Goal: Task Accomplishment & Management: Complete application form

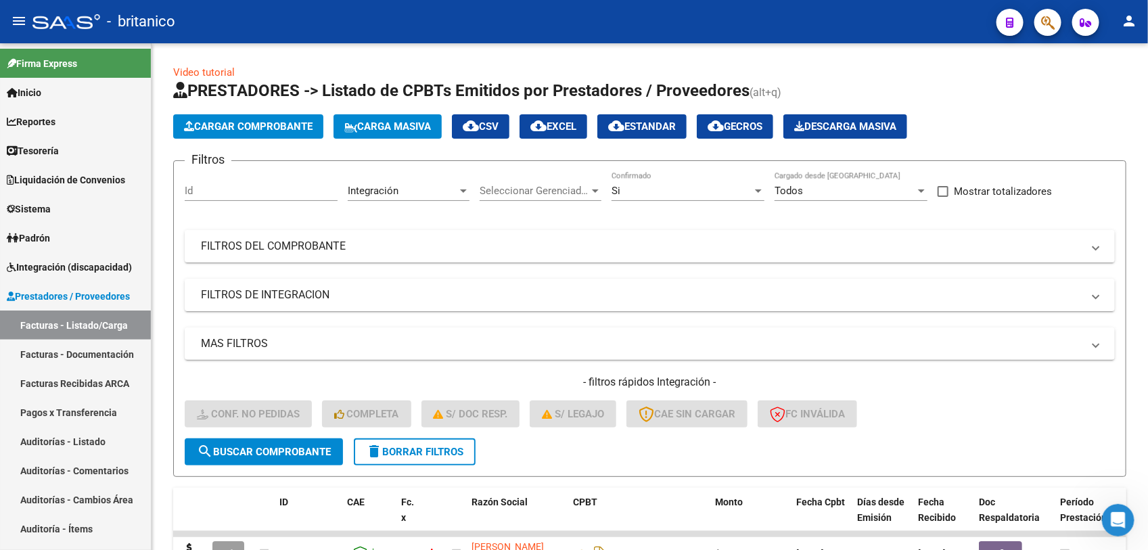
scroll to position [316, 0]
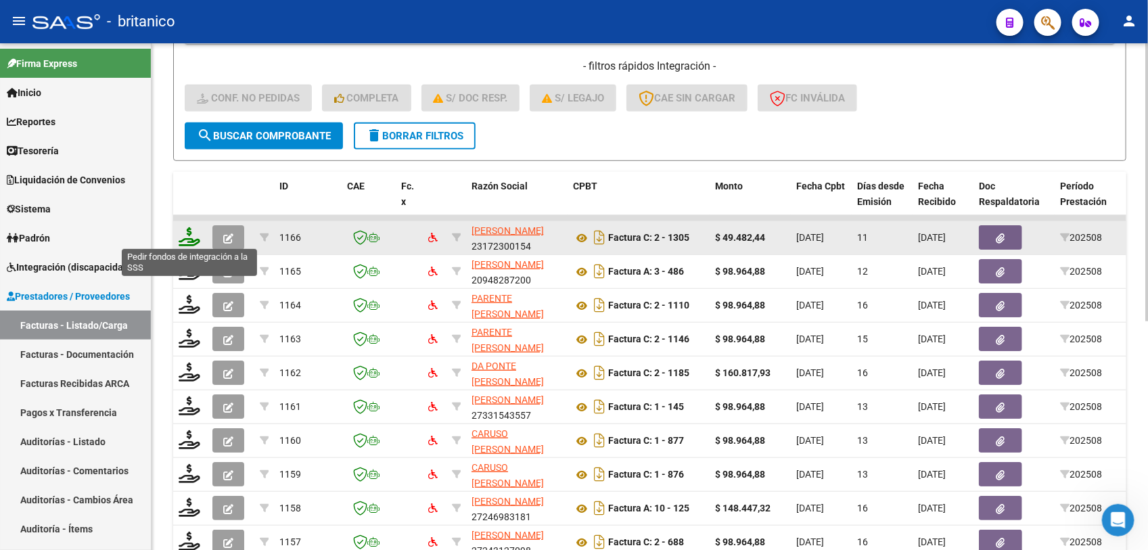
click at [189, 238] on icon at bounding box center [190, 236] width 22 height 19
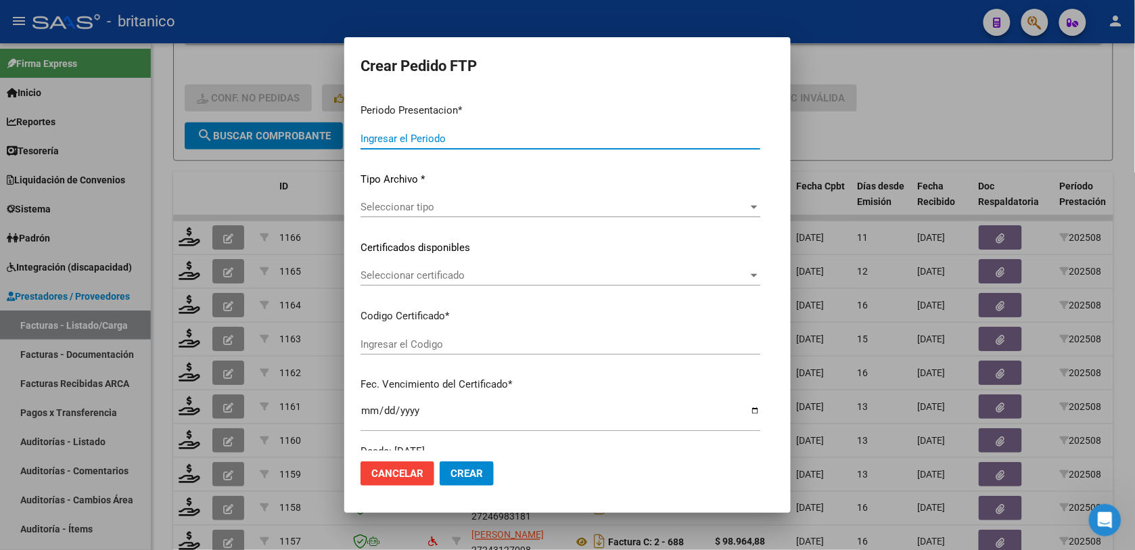
type input "202508"
type input "$ 49.482,44"
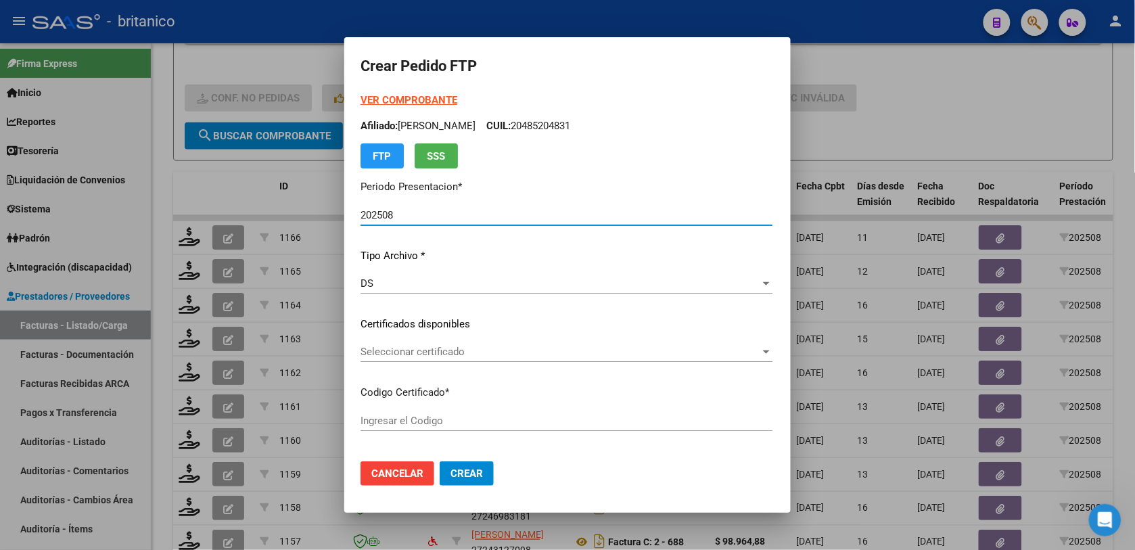
type input "ARG02000515097182019041120240411BS413"
type input "[DATE]"
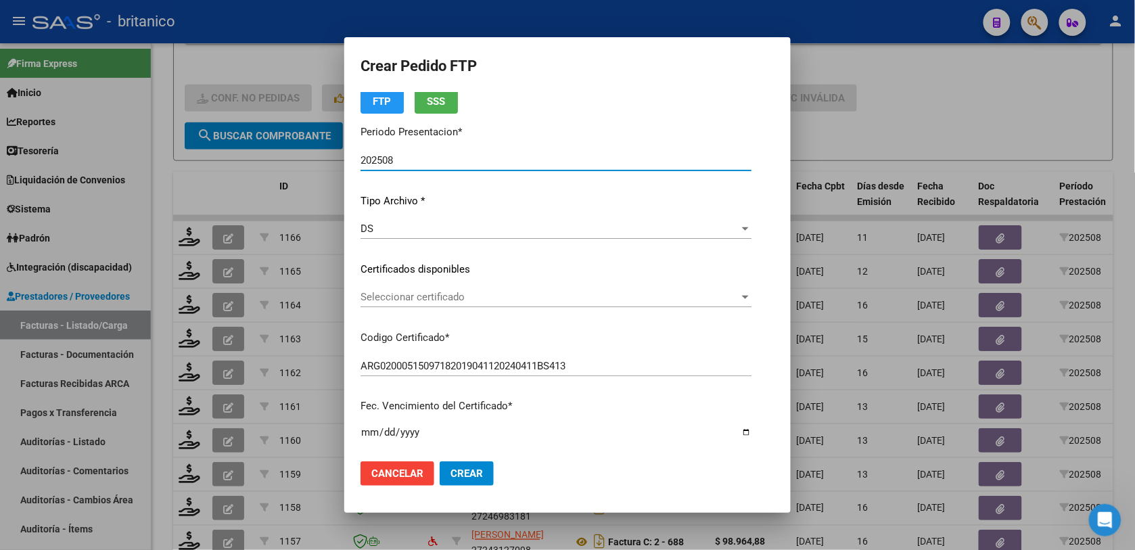
scroll to position [85, 0]
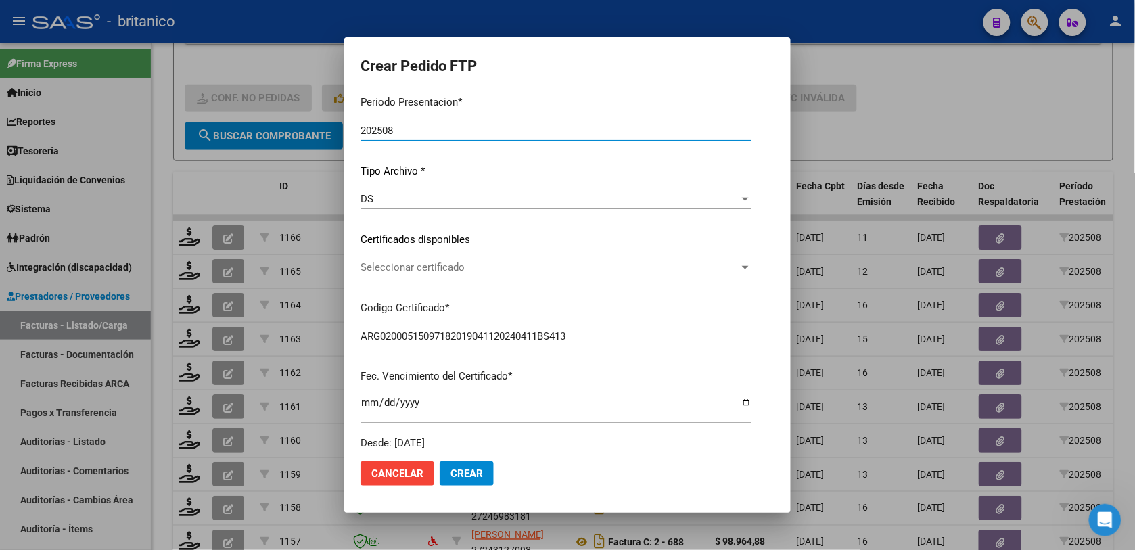
click at [752, 263] on div at bounding box center [746, 267] width 12 height 11
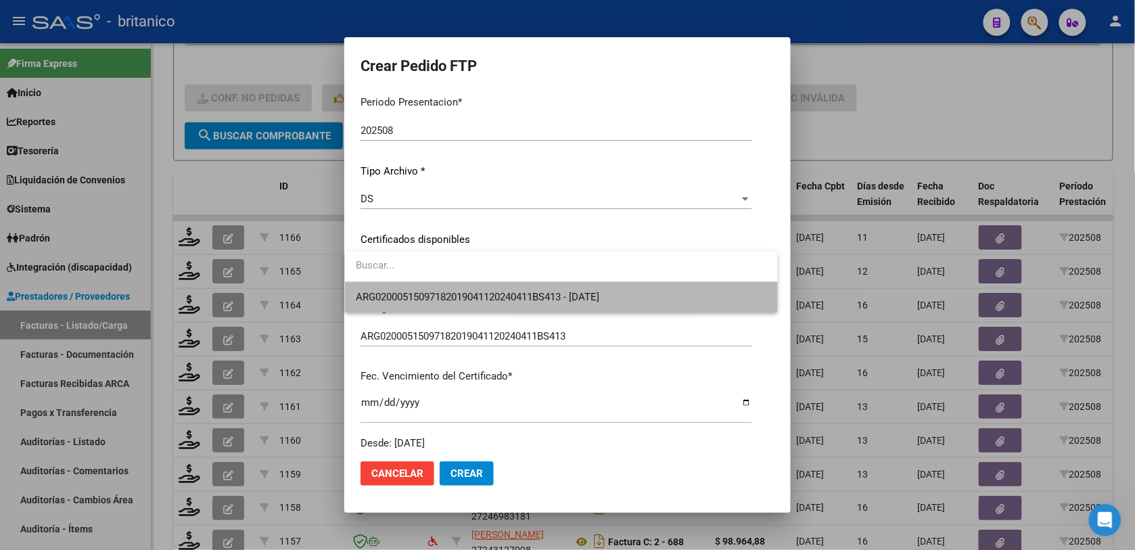
click at [673, 303] on span "ARG02000515097182019041120240411BS413 - [DATE]" at bounding box center [561, 297] width 411 height 30
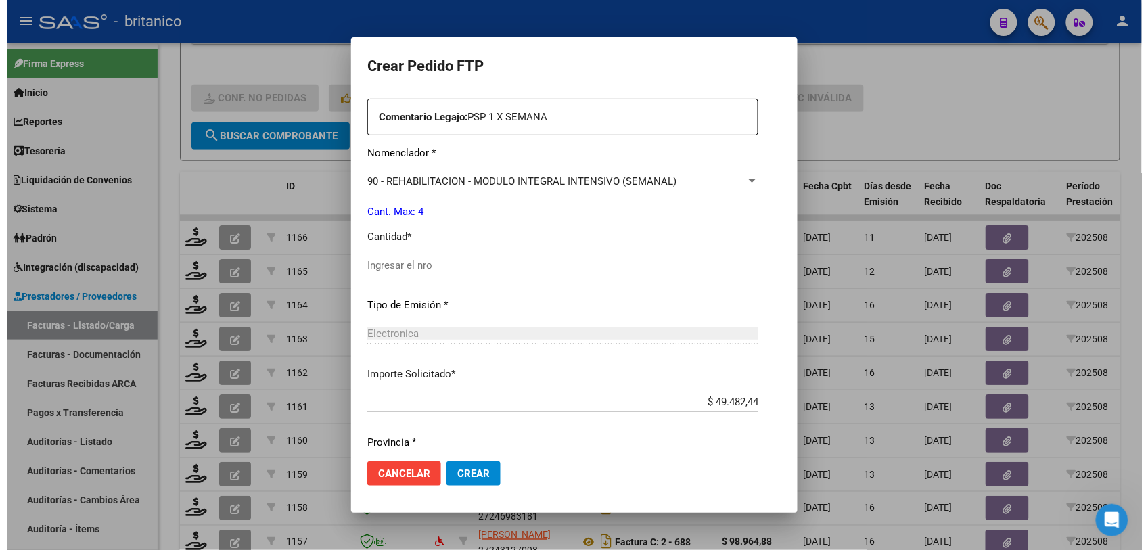
scroll to position [508, 0]
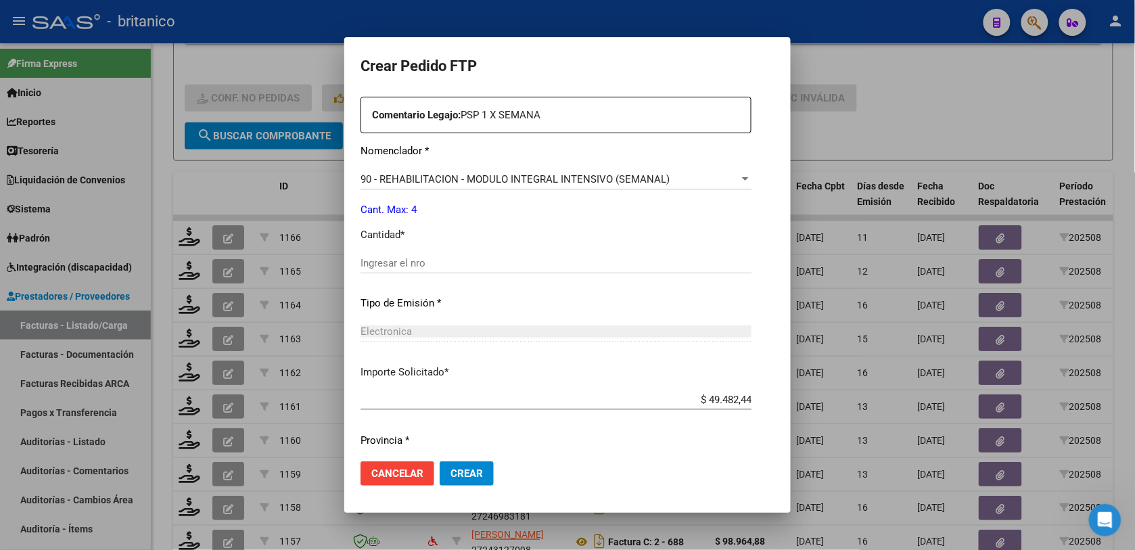
click at [426, 257] on input "Ingresar el nro" at bounding box center [556, 263] width 391 height 12
type input "4"
click at [475, 474] on span "Crear" at bounding box center [467, 474] width 32 height 12
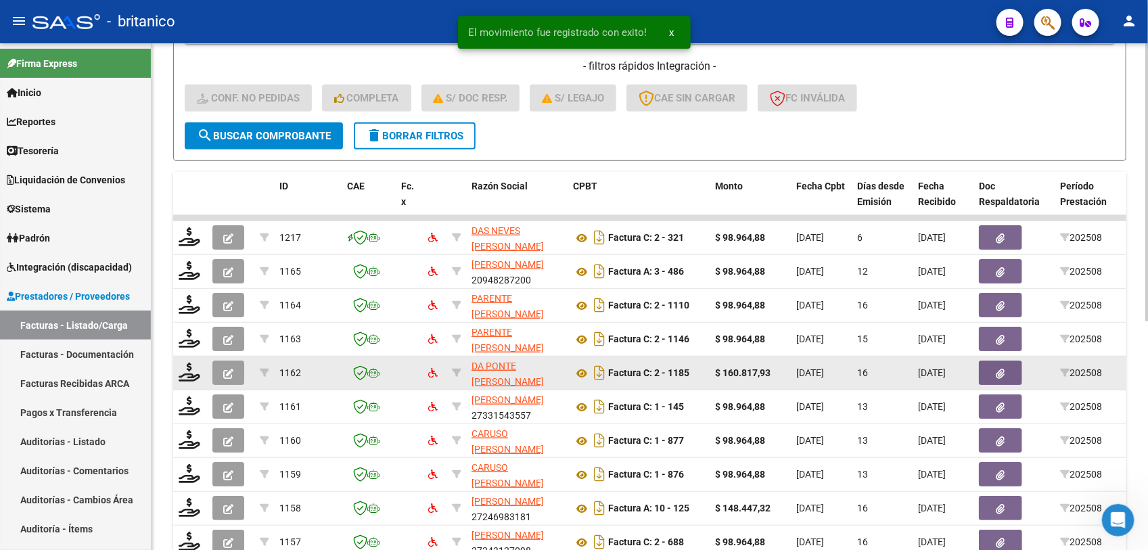
scroll to position [418, 0]
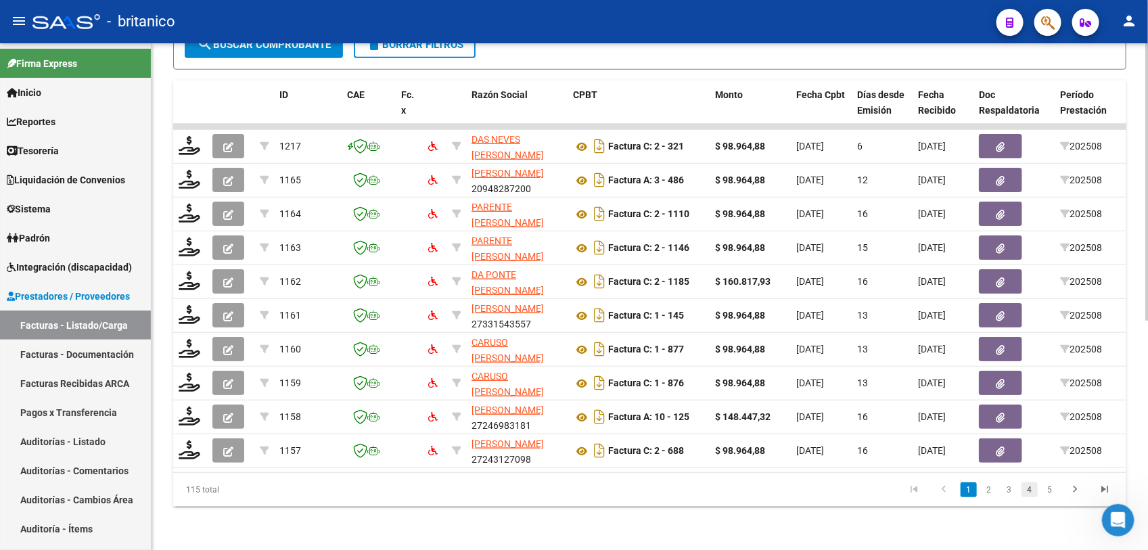
click at [1029, 494] on link "4" at bounding box center [1030, 489] width 16 height 15
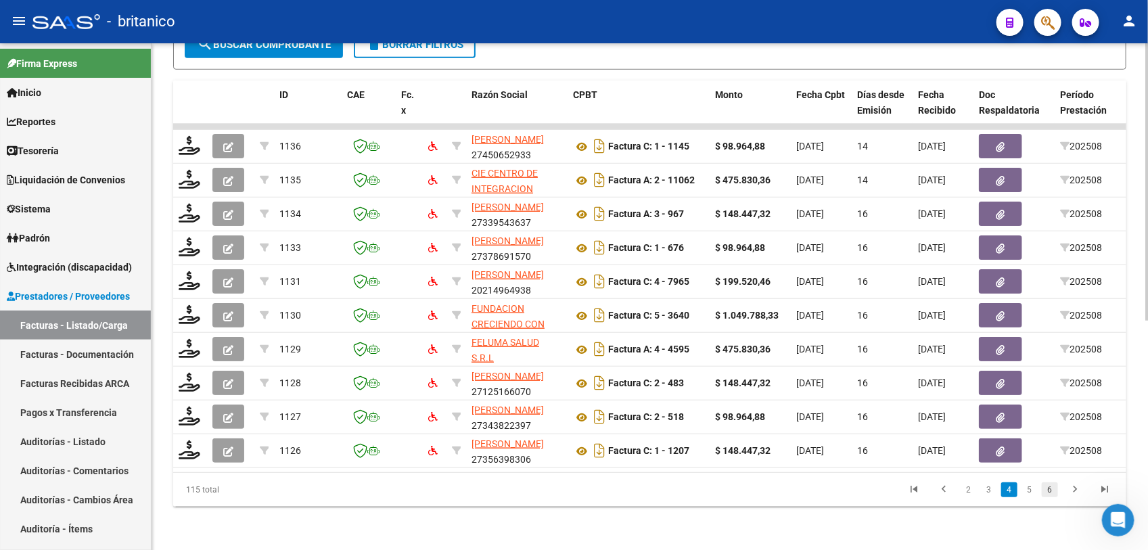
click at [1045, 491] on link "6" at bounding box center [1050, 489] width 16 height 15
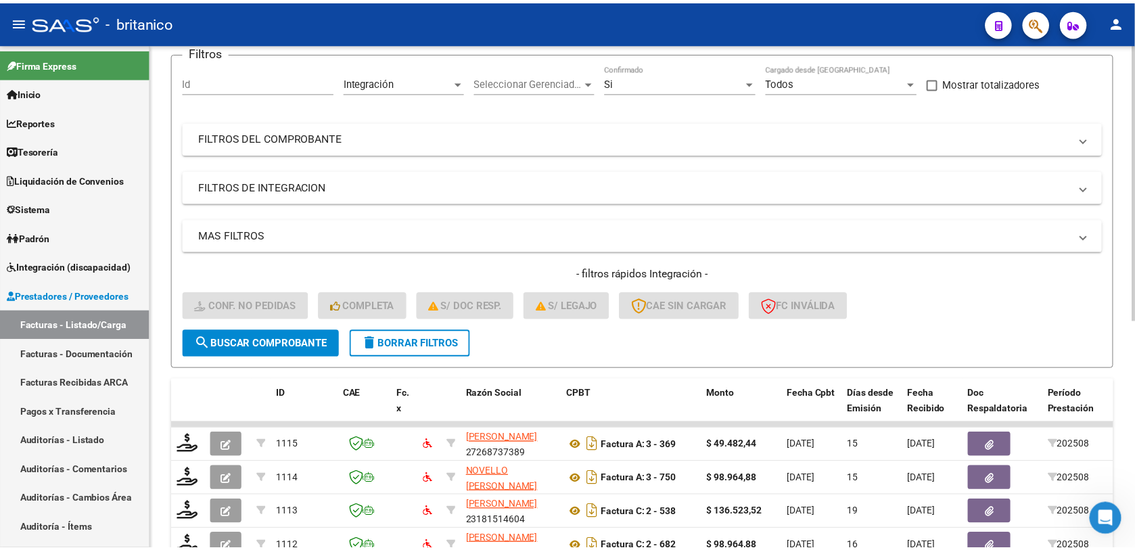
scroll to position [254, 0]
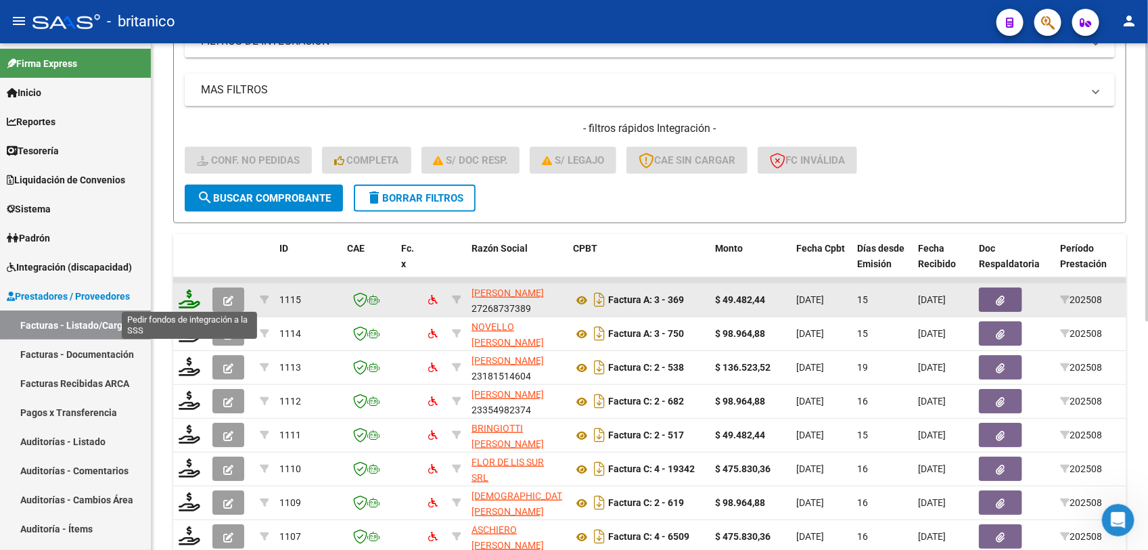
click at [189, 298] on icon at bounding box center [190, 299] width 22 height 19
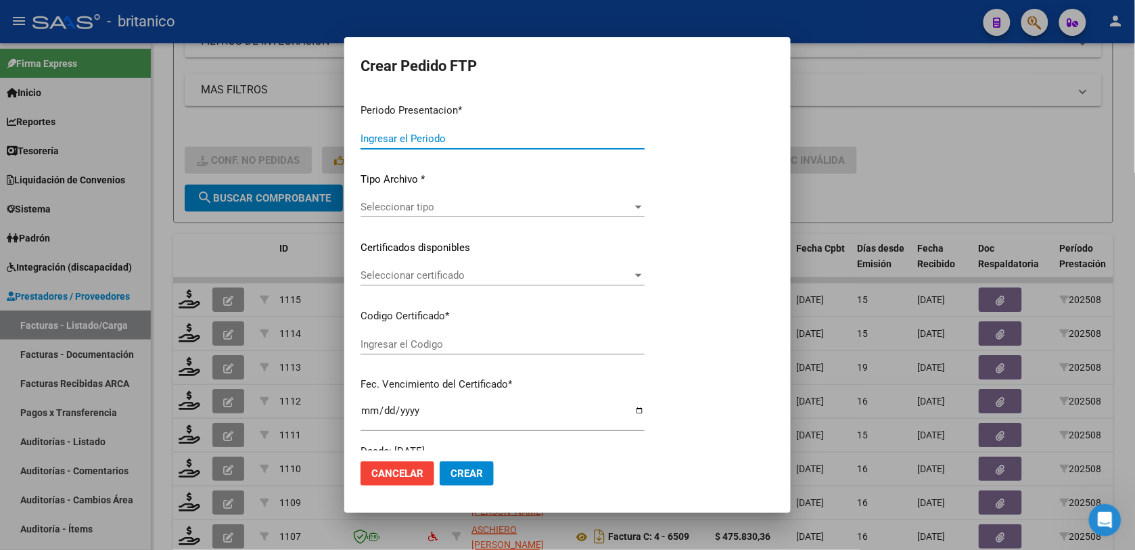
type input "202508"
type input "$ 49.482,44"
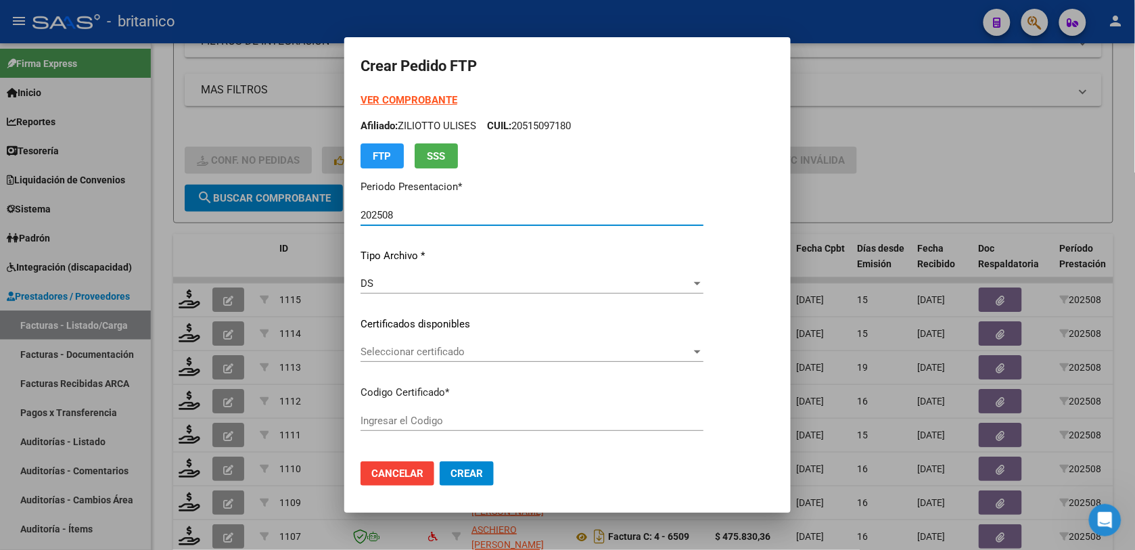
type input "ARG0200050435408-2022091420320914CBA536"
type input "[DATE]"
